Goal: Task Accomplishment & Management: Use online tool/utility

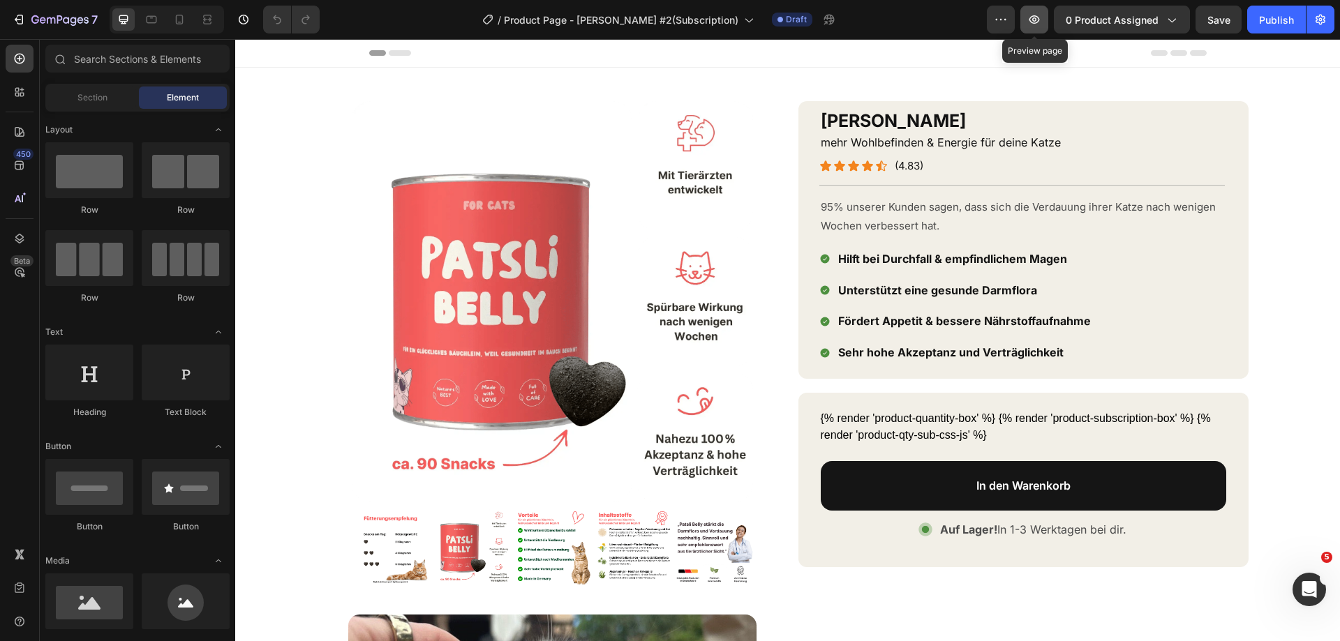
click at [1044, 15] on button "button" at bounding box center [1034, 20] width 28 height 28
click at [1034, 429] on div "{% render 'product-quantity-box' %} {% render 'product-subscription-box' %} {% …" at bounding box center [1024, 427] width 406 height 34
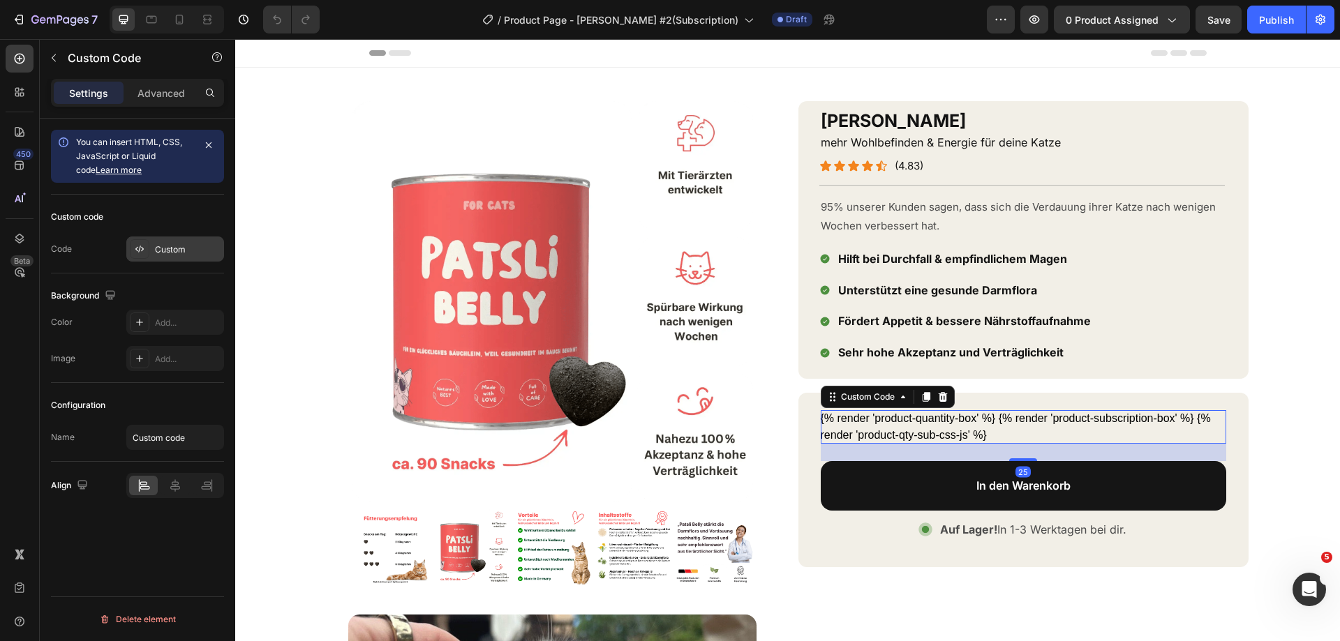
click at [175, 258] on div "Custom" at bounding box center [175, 249] width 98 height 25
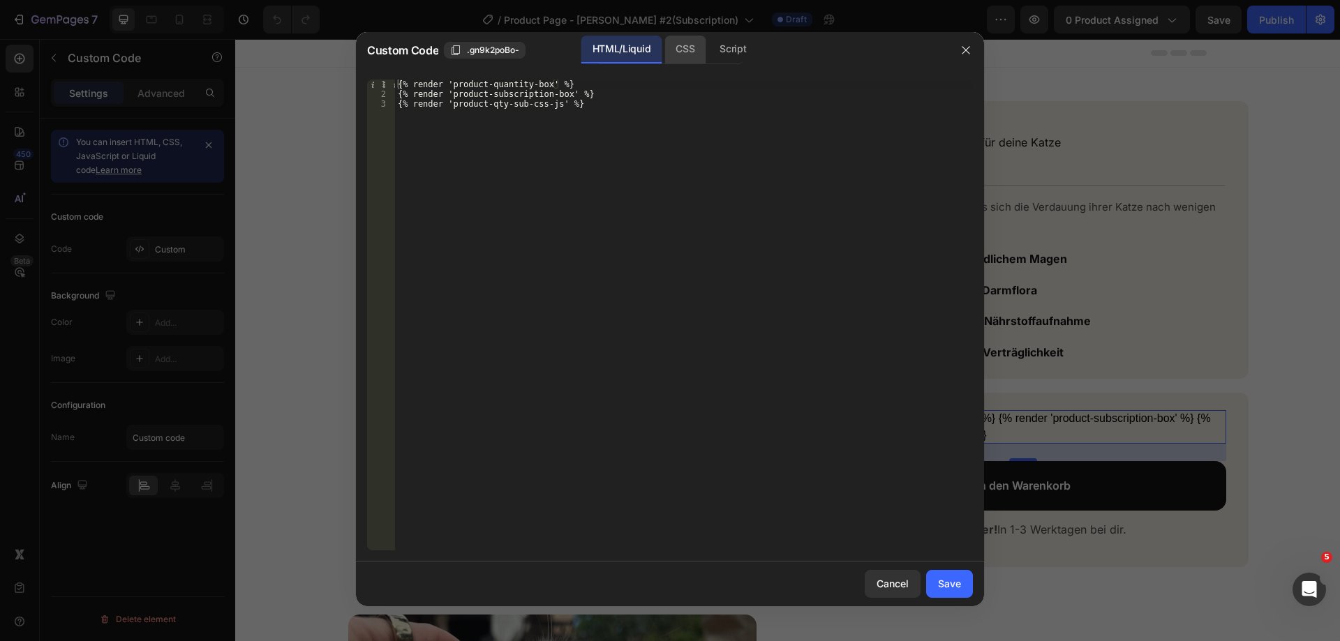
click at [679, 50] on div "CSS" at bounding box center [684, 50] width 41 height 28
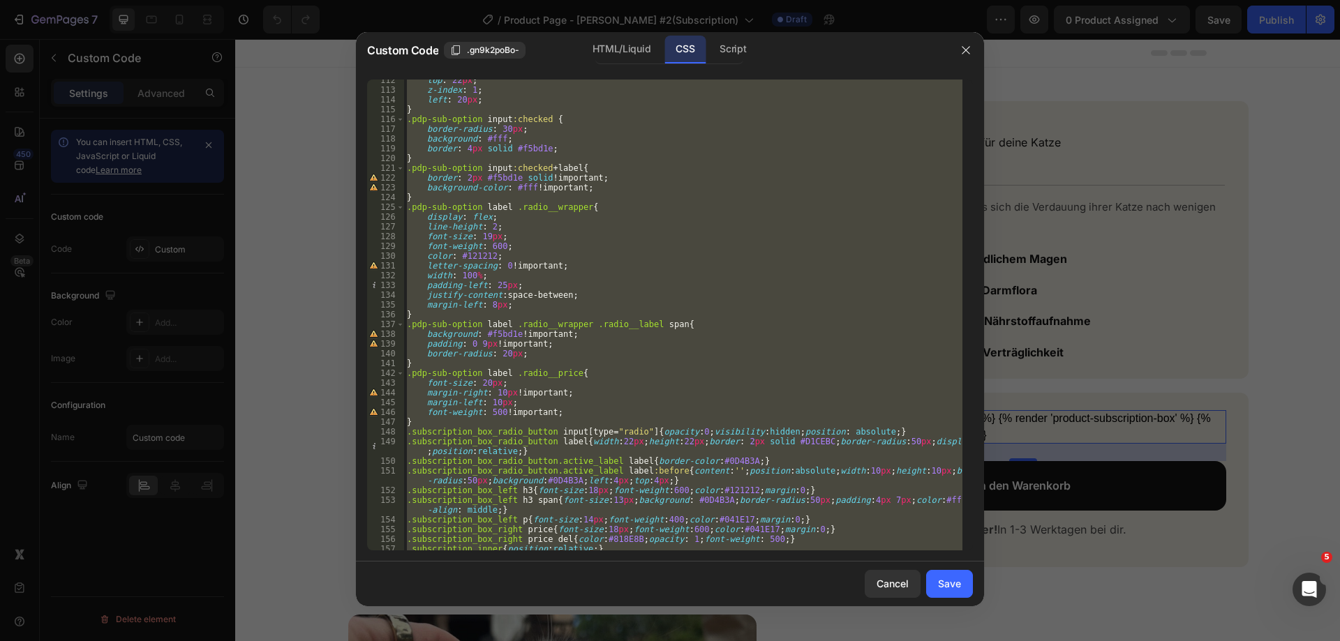
scroll to position [1089, 0]
click at [469, 422] on div "top : 22 px ; z-index : 1 ; left : 20 px ; } .pdp-sub-option input :checked { b…" at bounding box center [683, 315] width 558 height 471
type textarea "}"
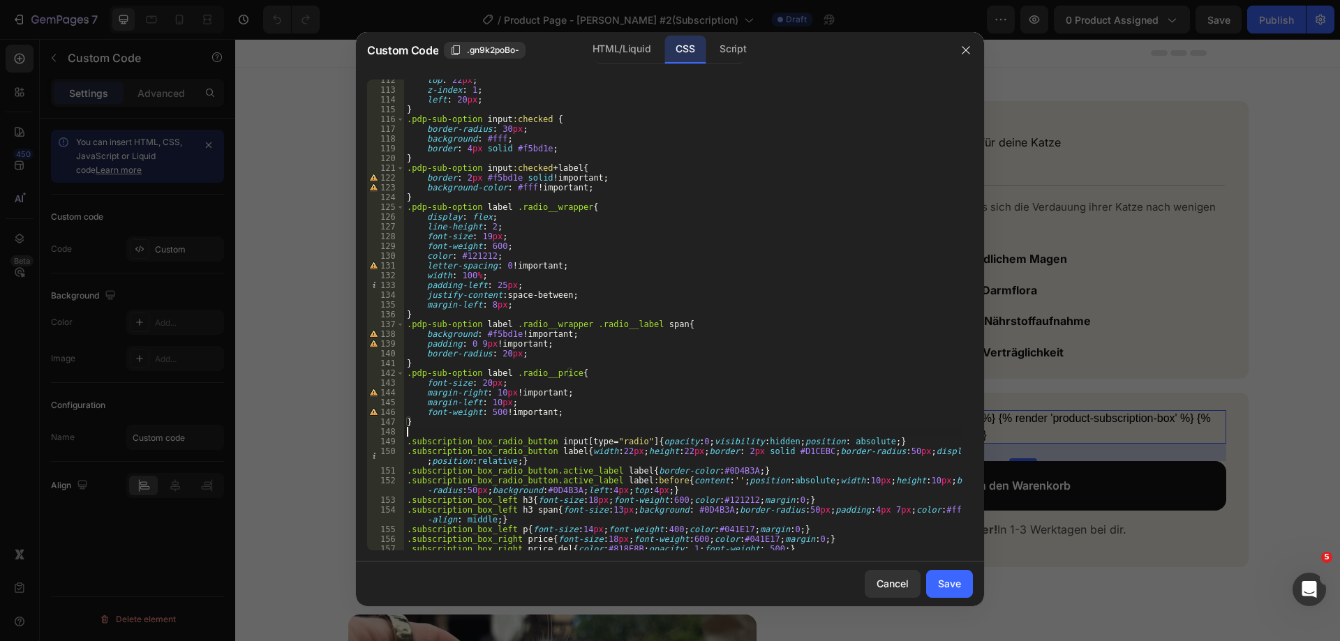
paste textarea "product-qty-image"
type textarea "product-qty-image"
paste textarea "product-qty-image"
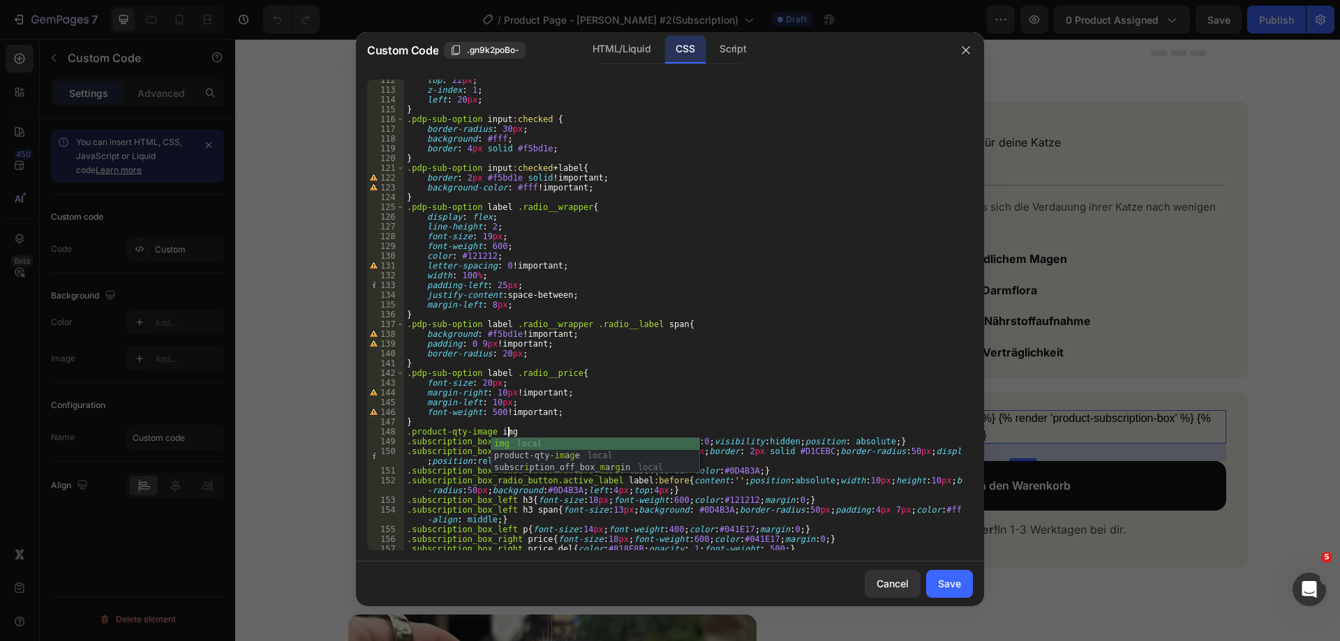
type textarea ".product-qty-image img{"
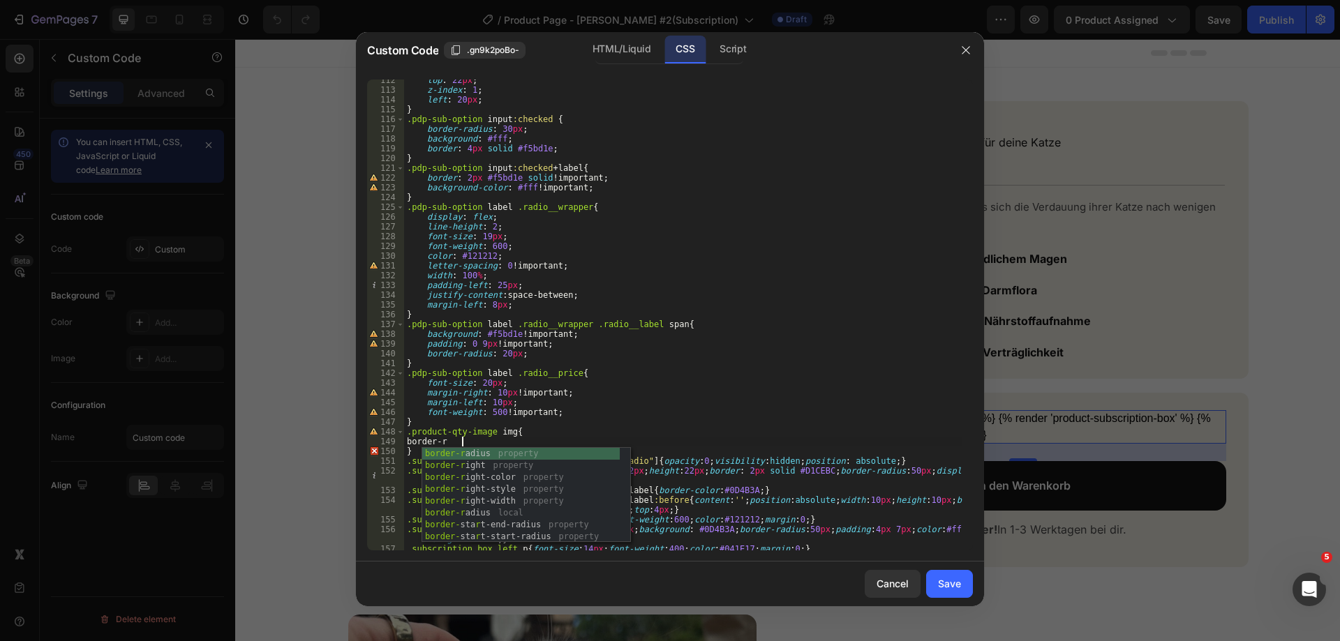
scroll to position [0, 4]
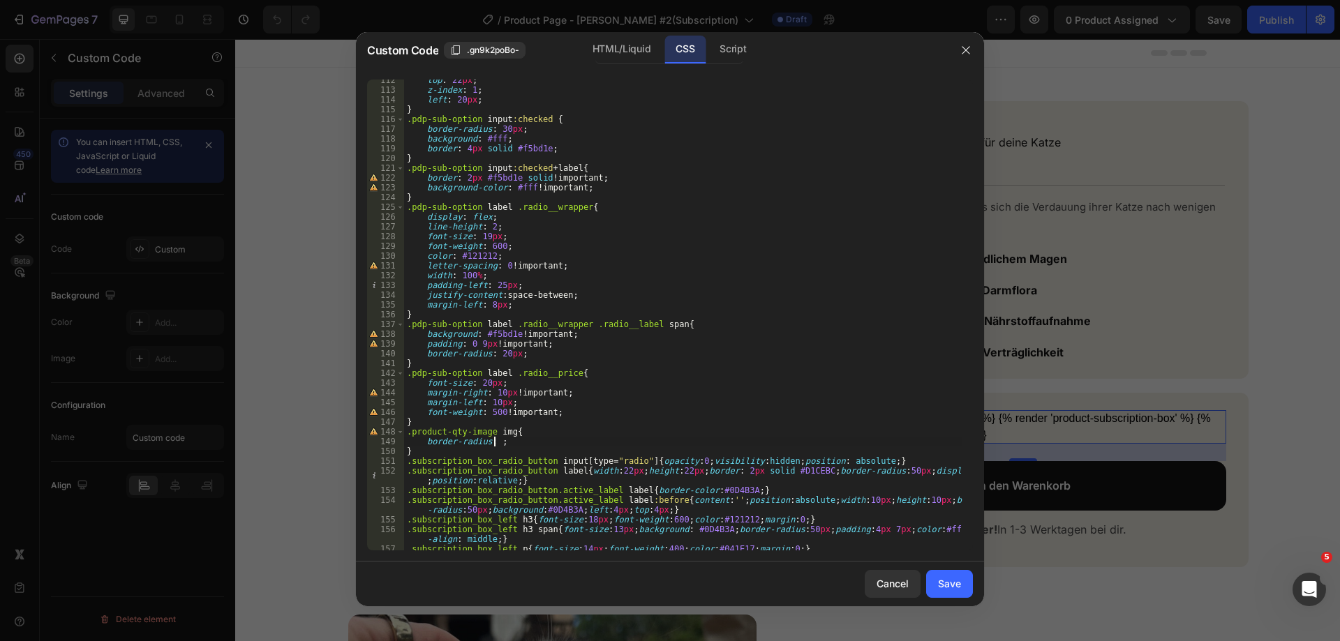
paste textarea "12.24px"
type textarea "border-radius: 12.24px;"
click at [957, 578] on div "Save" at bounding box center [949, 584] width 23 height 15
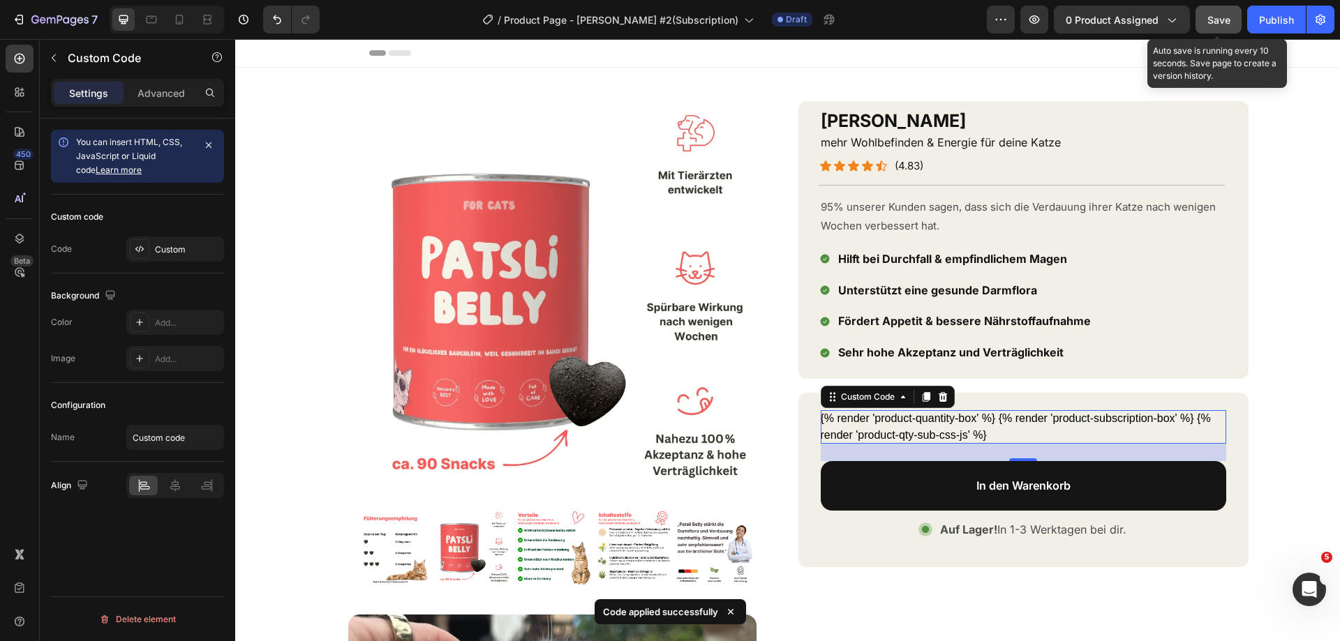
click at [1226, 29] on button "Save" at bounding box center [1219, 20] width 46 height 28
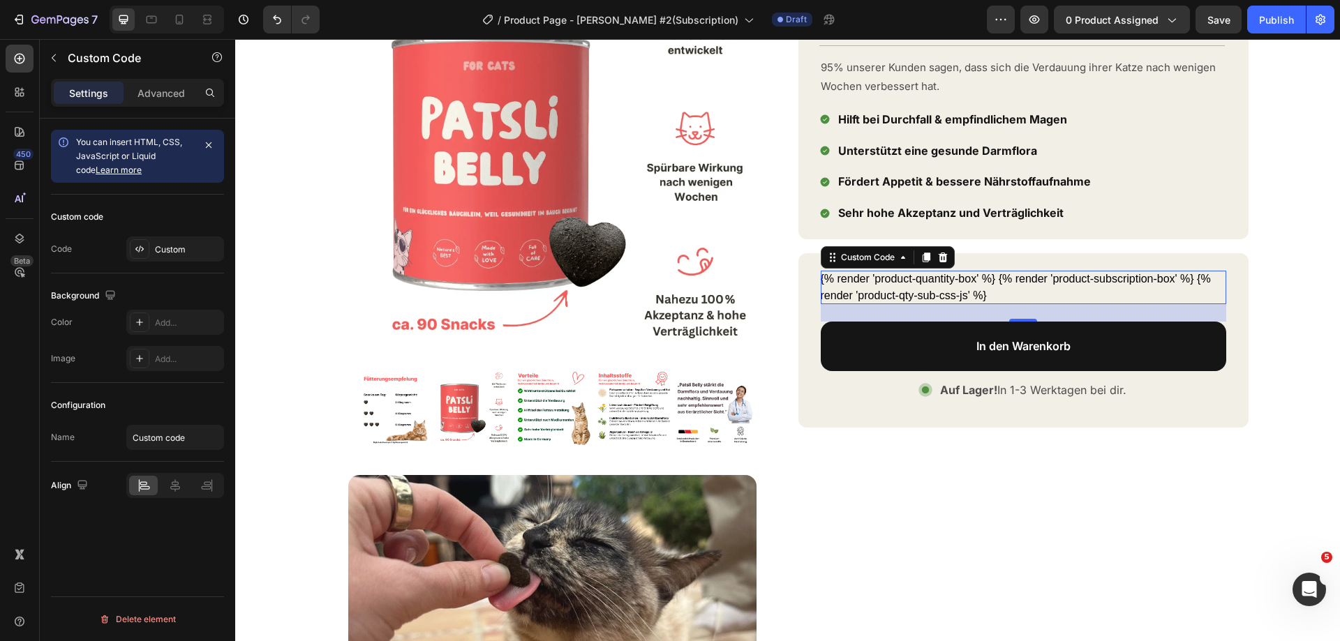
scroll to position [0, 0]
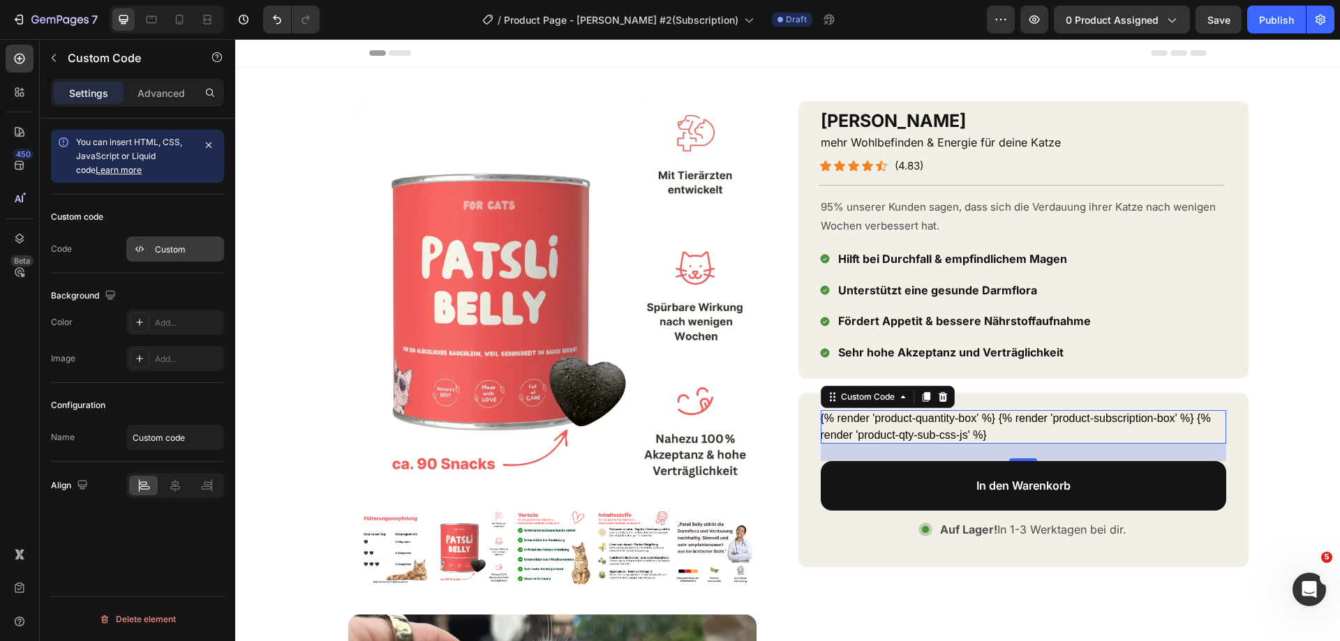
click at [156, 254] on div "Custom" at bounding box center [188, 250] width 66 height 13
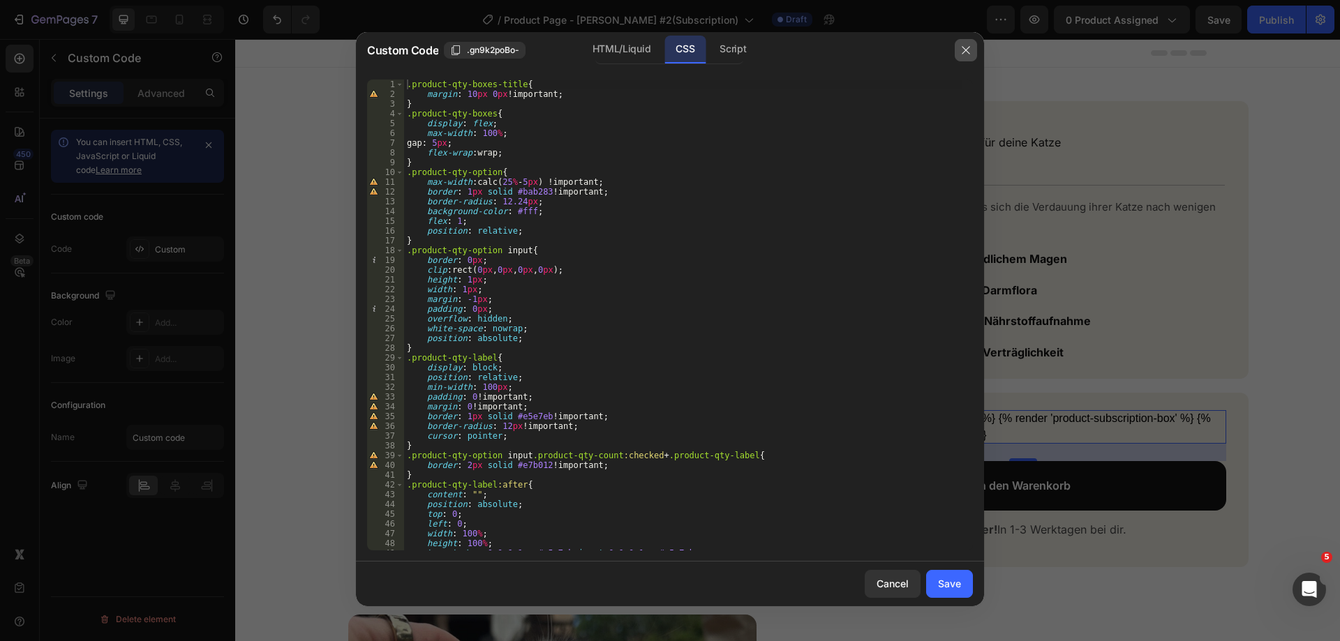
click at [961, 52] on icon "button" at bounding box center [965, 50] width 11 height 11
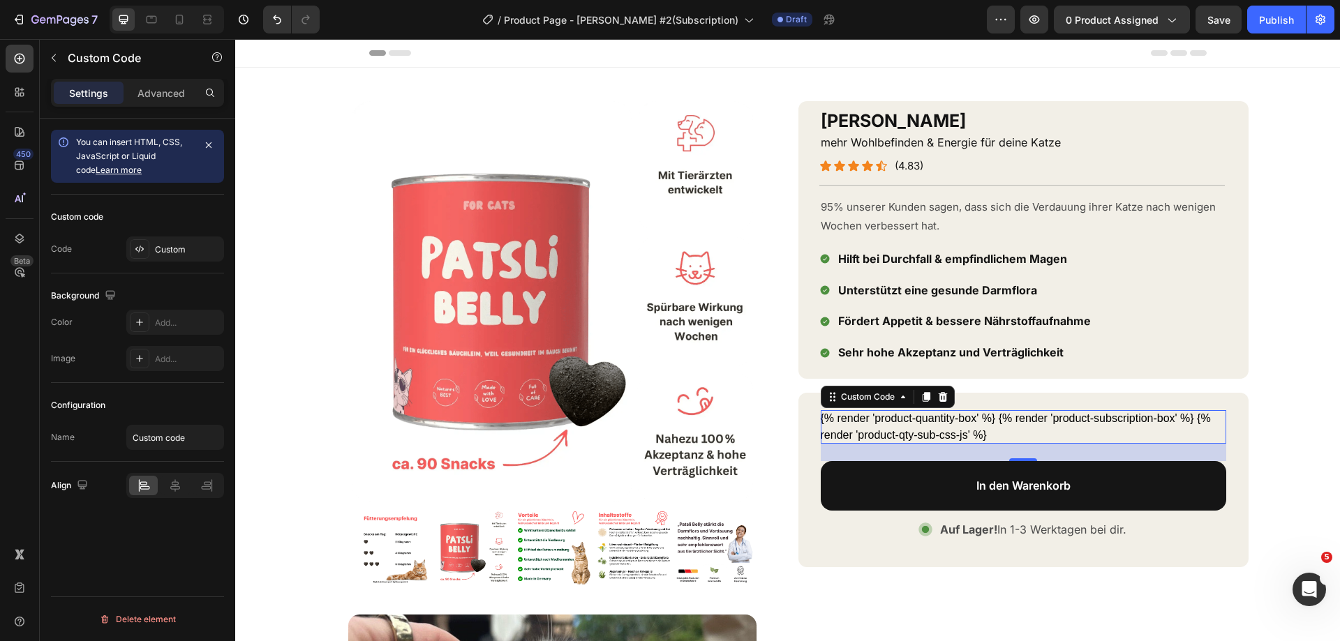
click at [901, 429] on div "{% render 'product-quantity-box' %} {% render 'product-subscription-box' %} {% …" at bounding box center [1024, 427] width 406 height 34
click at [146, 257] on div at bounding box center [140, 249] width 20 height 20
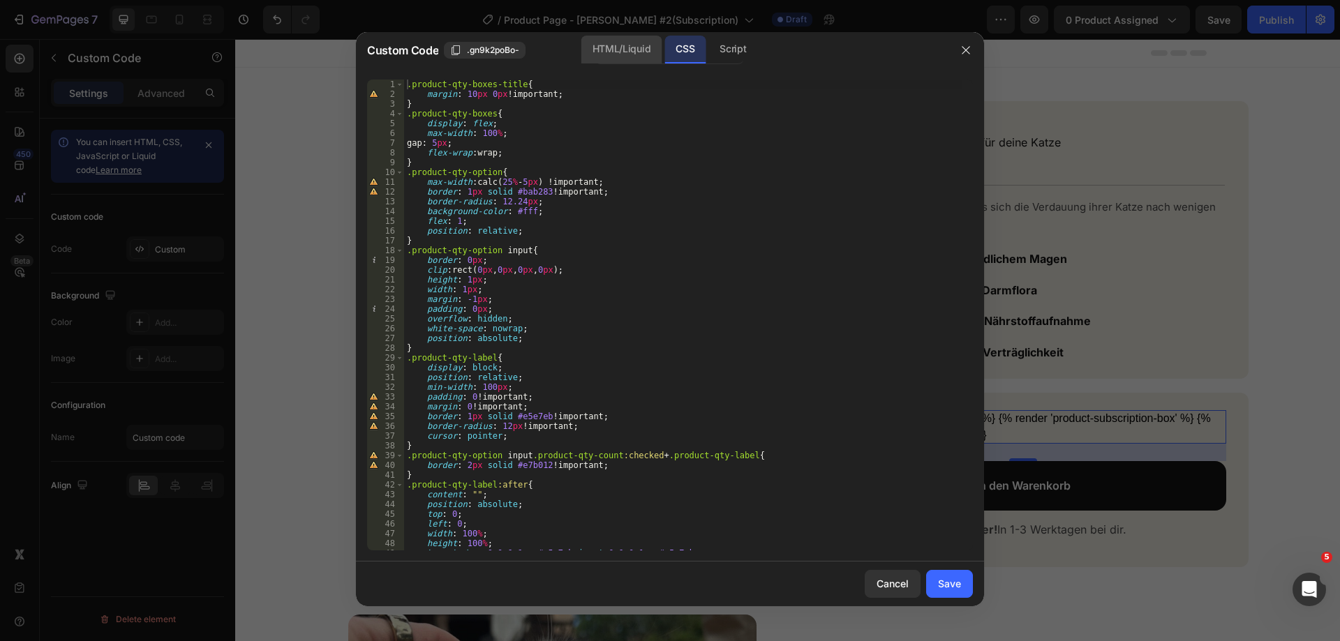
click at [614, 55] on div "HTML/Liquid" at bounding box center [621, 50] width 80 height 28
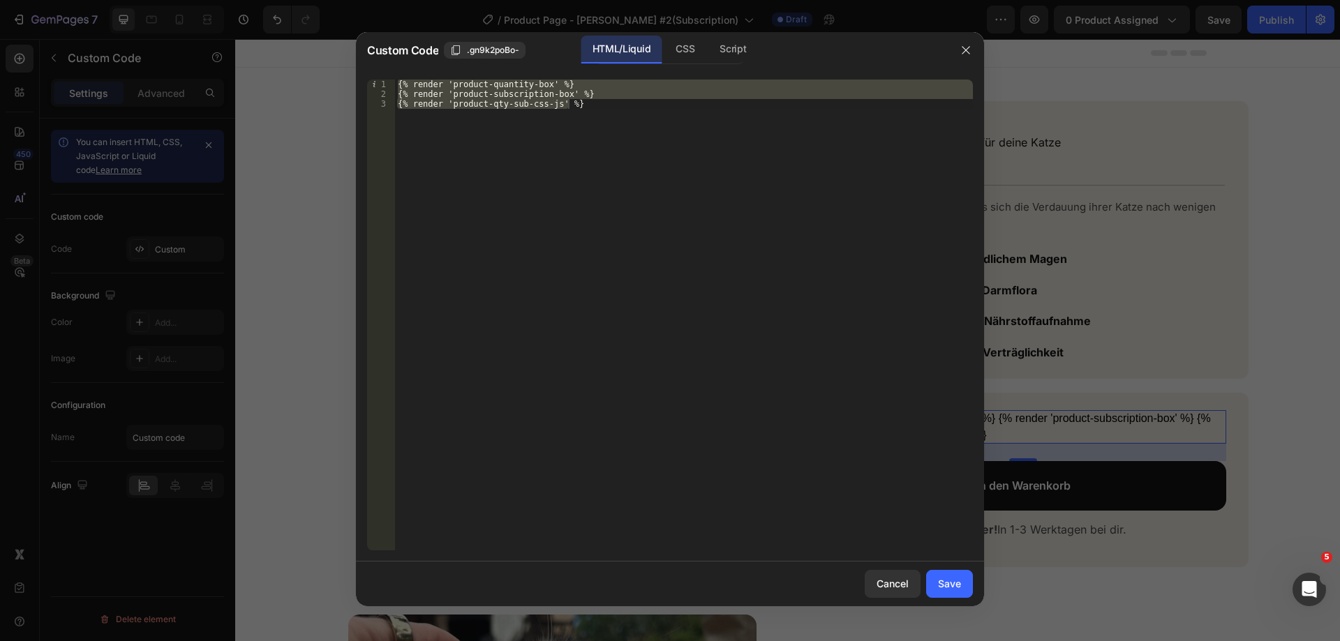
click at [614, 121] on div "{% render 'product-quantity-box' %} {% render 'product-subscription-box' %} {% …" at bounding box center [684, 315] width 578 height 471
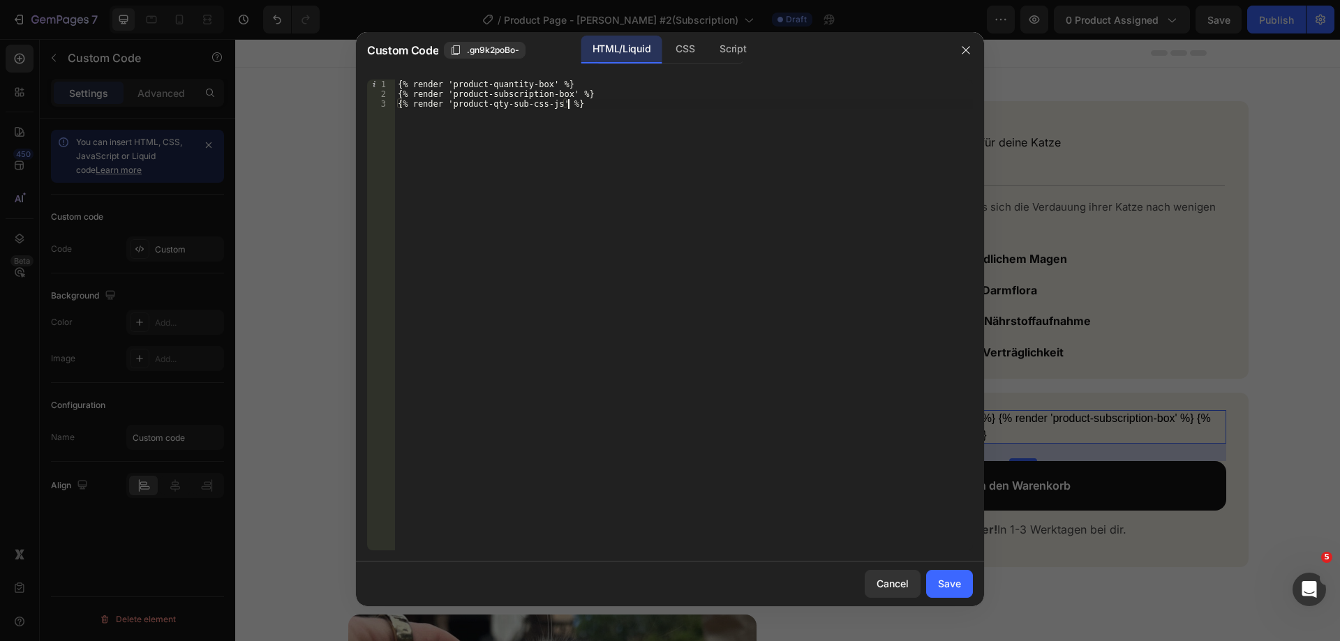
type textarea "{% render 'product-subscription-box' %} {% render 'product-qty-sub-css-js' %}"
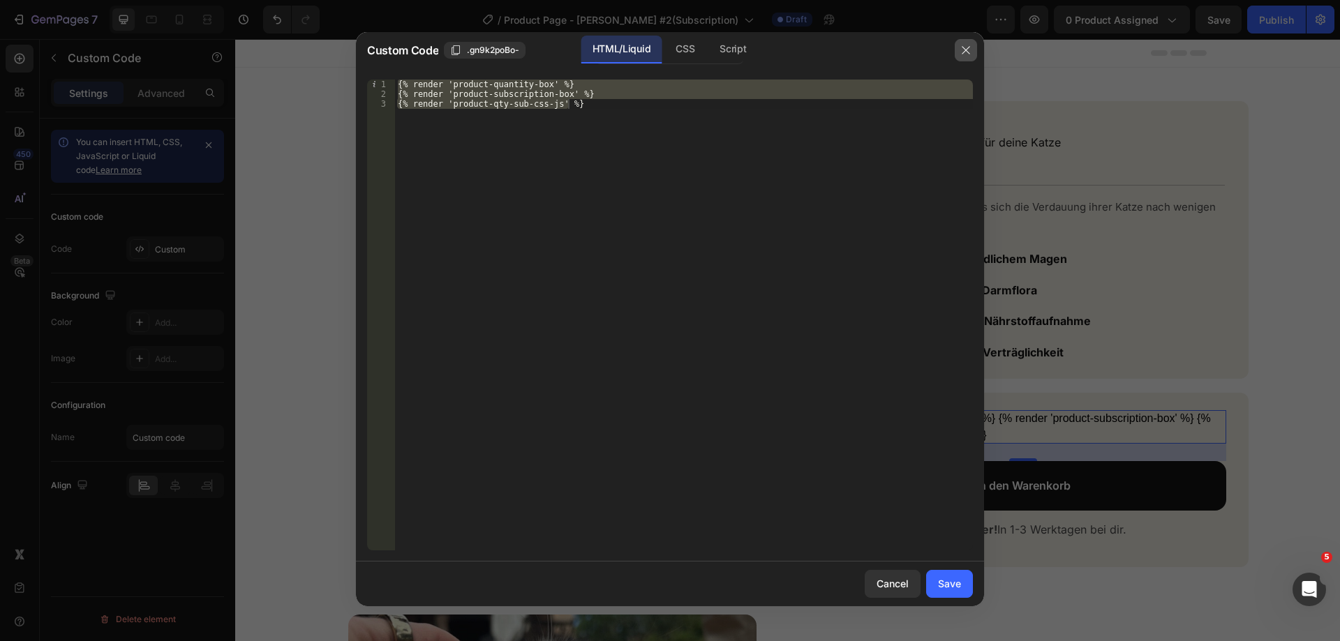
click at [967, 53] on icon "button" at bounding box center [965, 50] width 11 height 11
